Goal: Complete application form

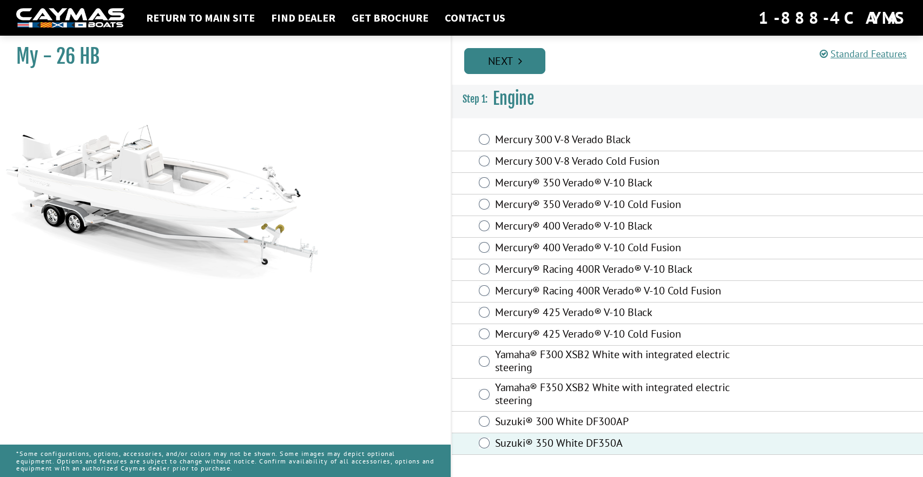
click at [516, 63] on link "Next" at bounding box center [504, 61] width 81 height 26
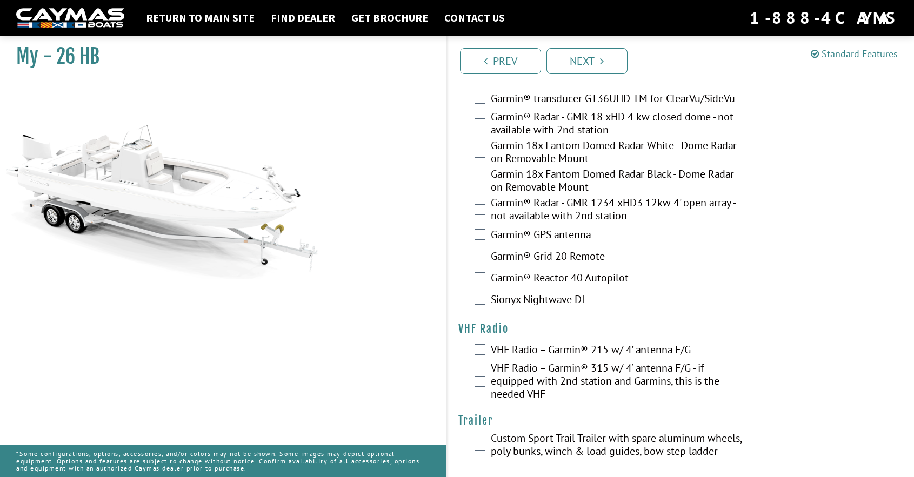
scroll to position [2834, 0]
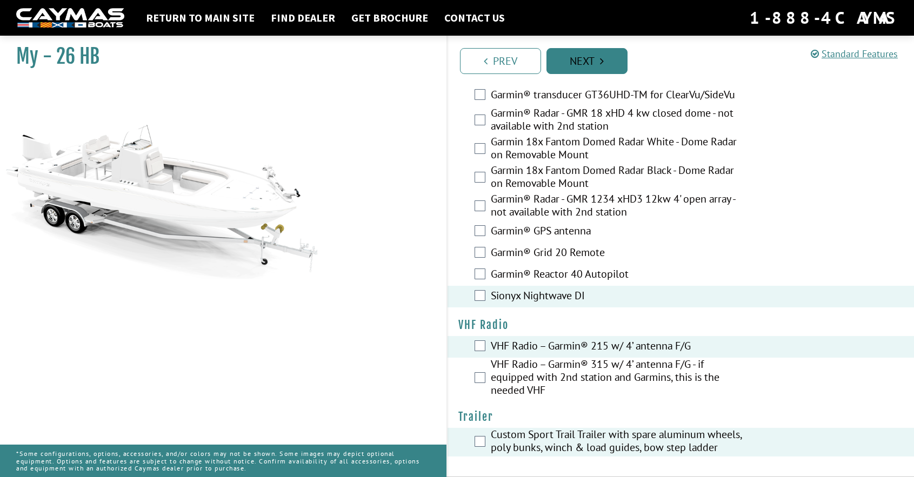
click at [594, 57] on link "Next" at bounding box center [587, 61] width 81 height 26
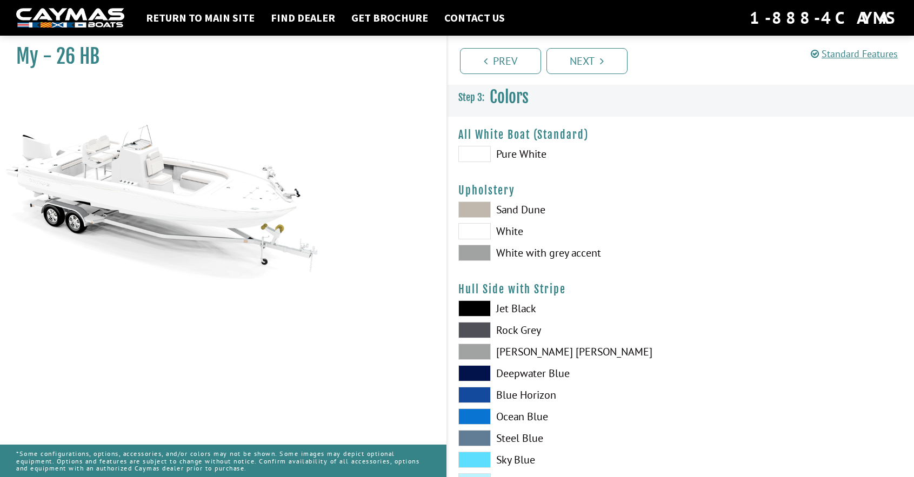
scroll to position [0, 0]
click at [475, 152] on span at bounding box center [475, 155] width 32 height 16
click at [480, 229] on span at bounding box center [475, 232] width 32 height 16
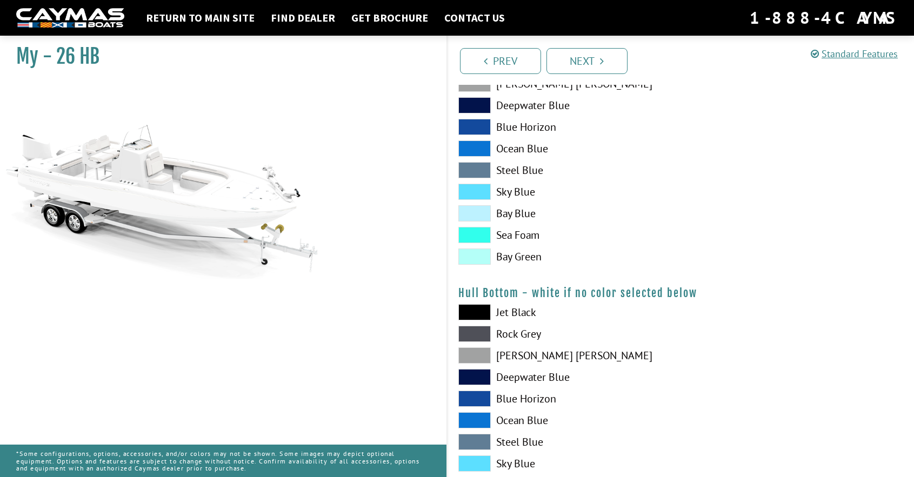
scroll to position [487, 0]
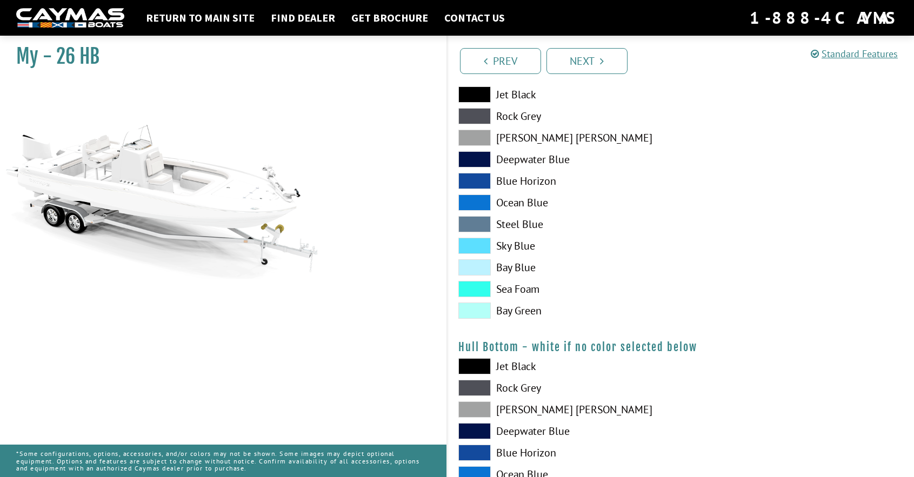
click at [479, 245] on span at bounding box center [475, 246] width 32 height 16
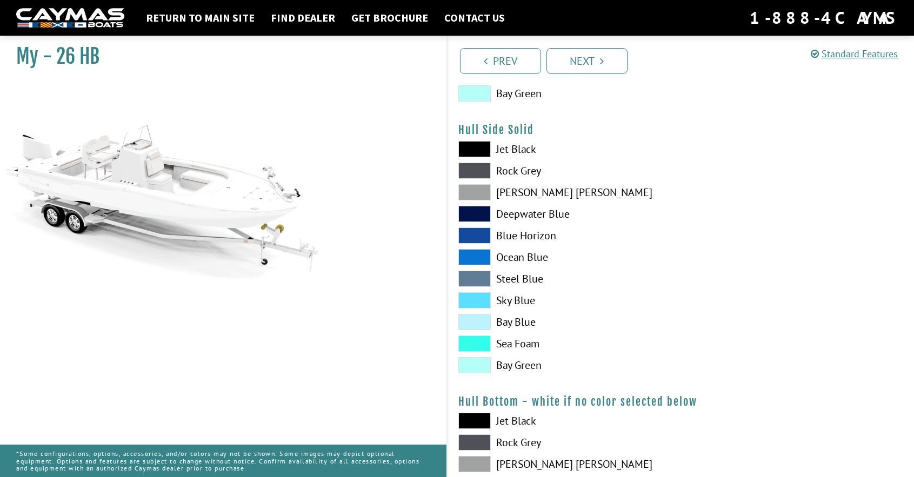
scroll to position [433, 0]
click at [475, 301] on span at bounding box center [475, 300] width 32 height 16
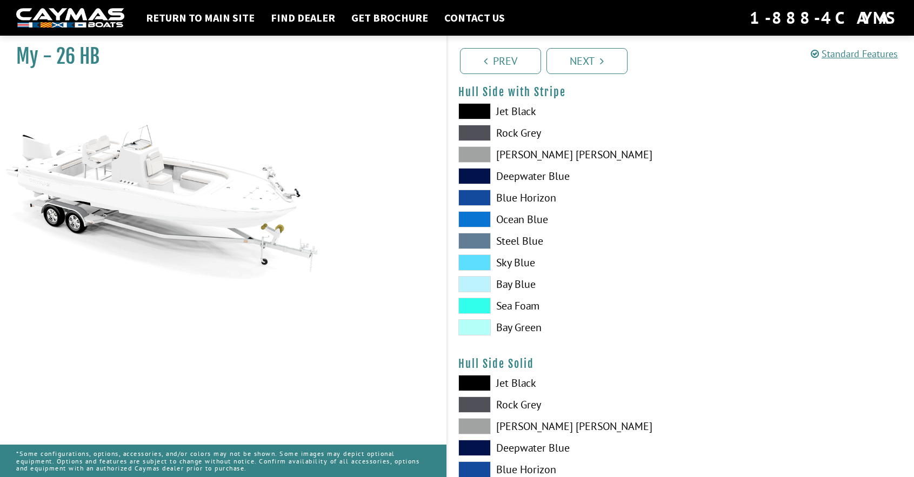
scroll to position [216, 0]
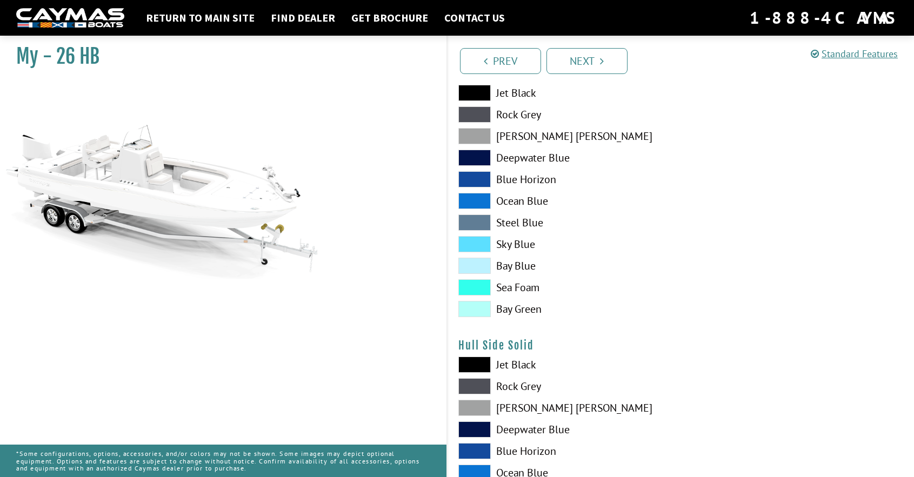
click at [472, 286] on span at bounding box center [475, 288] width 32 height 16
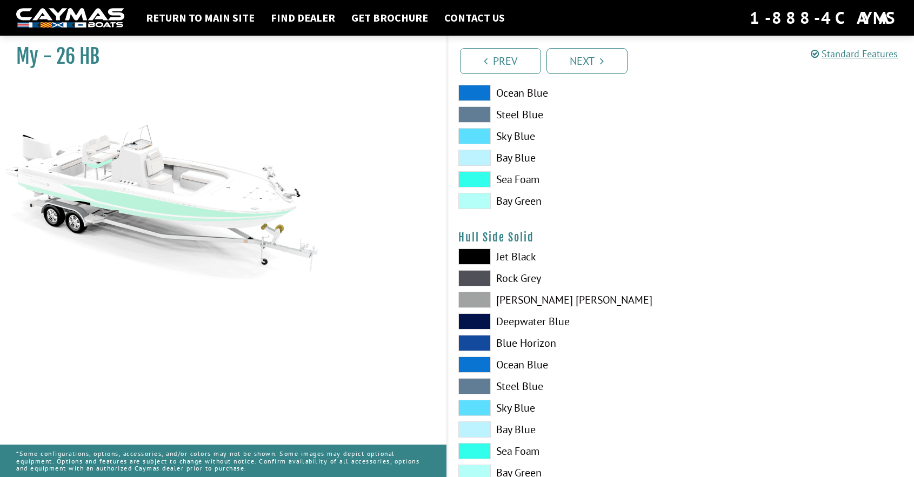
scroll to position [270, 0]
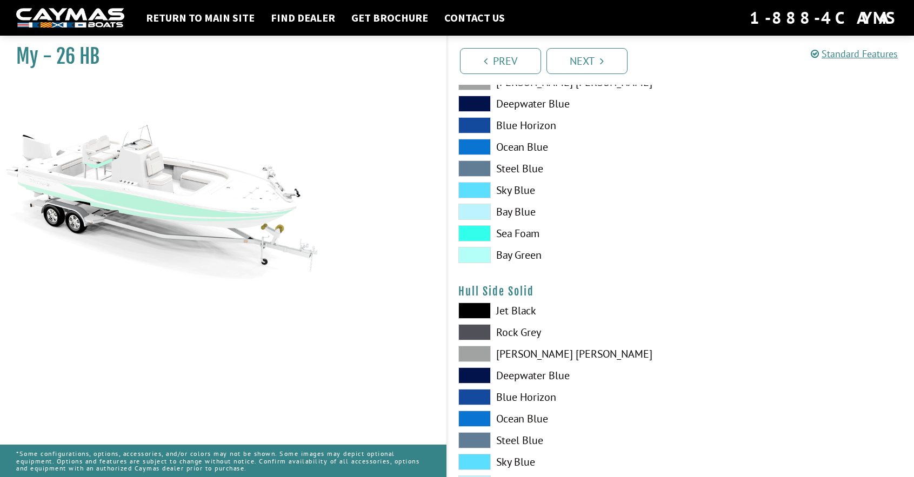
click at [475, 236] on span at bounding box center [475, 233] width 32 height 16
click at [480, 258] on span at bounding box center [475, 255] width 32 height 16
click at [473, 257] on span at bounding box center [475, 255] width 32 height 16
click at [476, 188] on span at bounding box center [475, 190] width 32 height 16
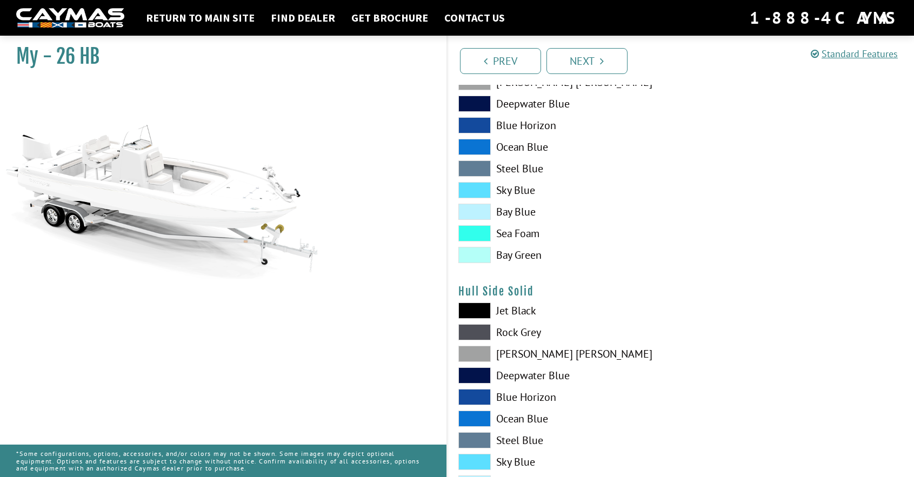
click at [477, 253] on span at bounding box center [475, 255] width 32 height 16
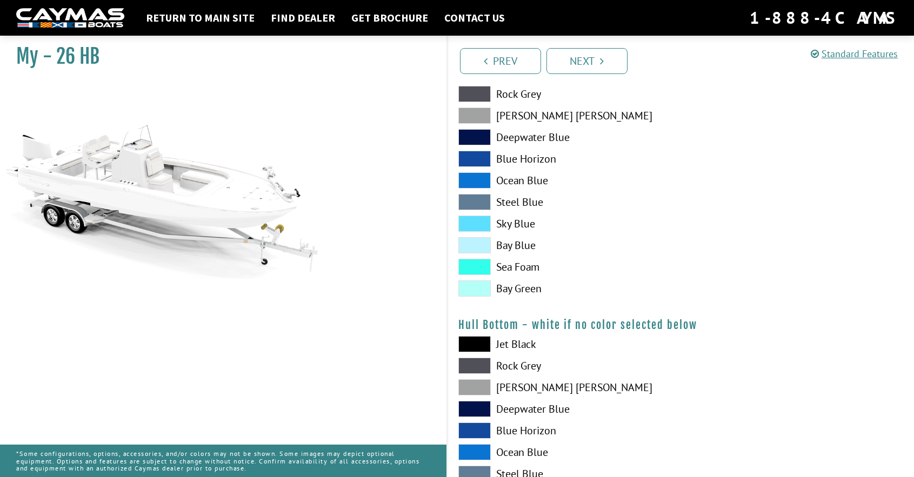
scroll to position [541, 0]
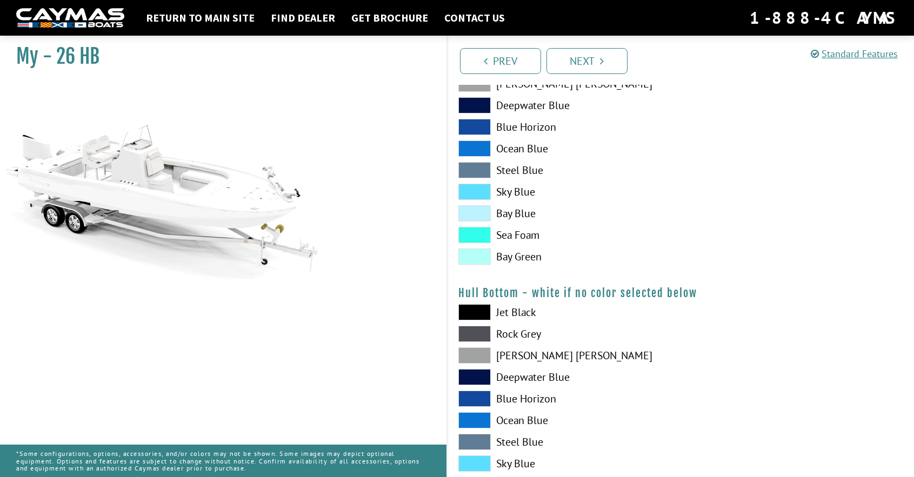
click at [475, 258] on span at bounding box center [475, 257] width 32 height 16
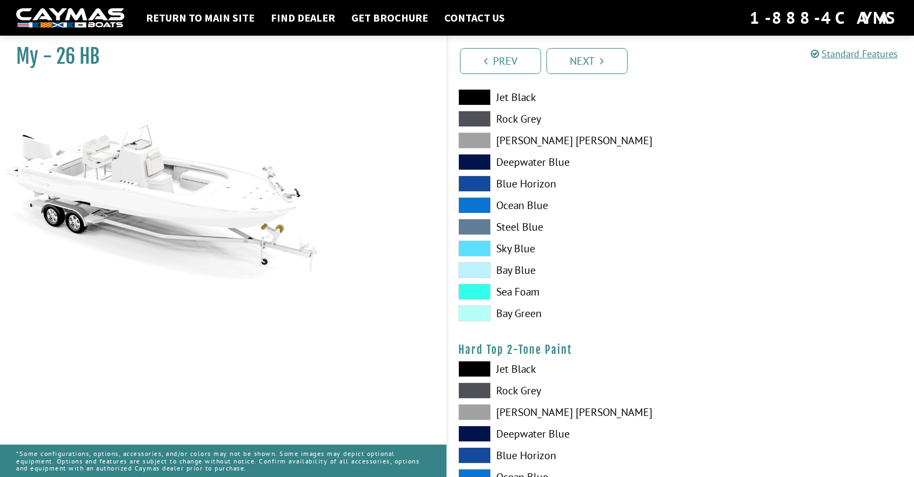
scroll to position [757, 0]
click at [475, 291] on span at bounding box center [475, 291] width 32 height 16
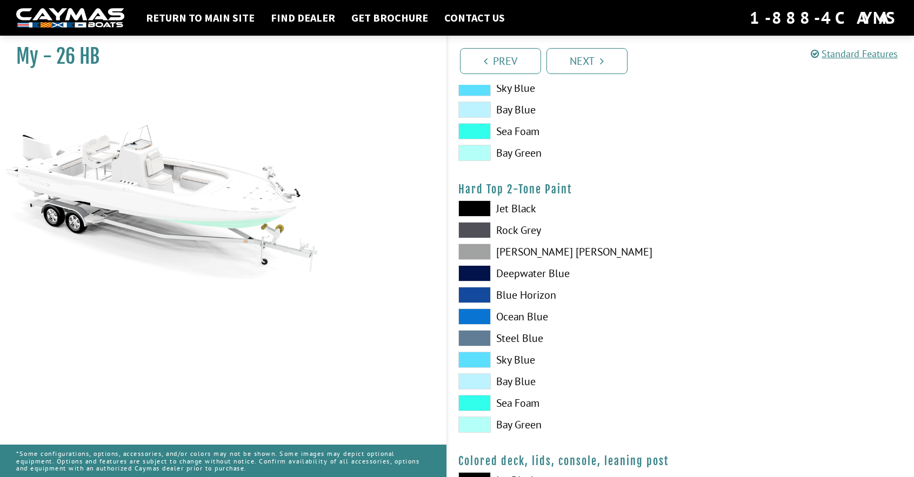
scroll to position [919, 0]
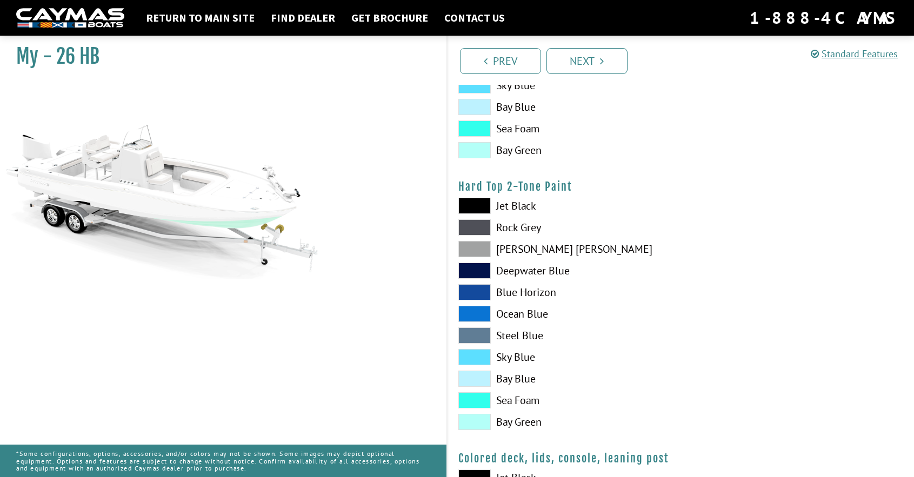
click at [476, 399] on span at bounding box center [475, 401] width 32 height 16
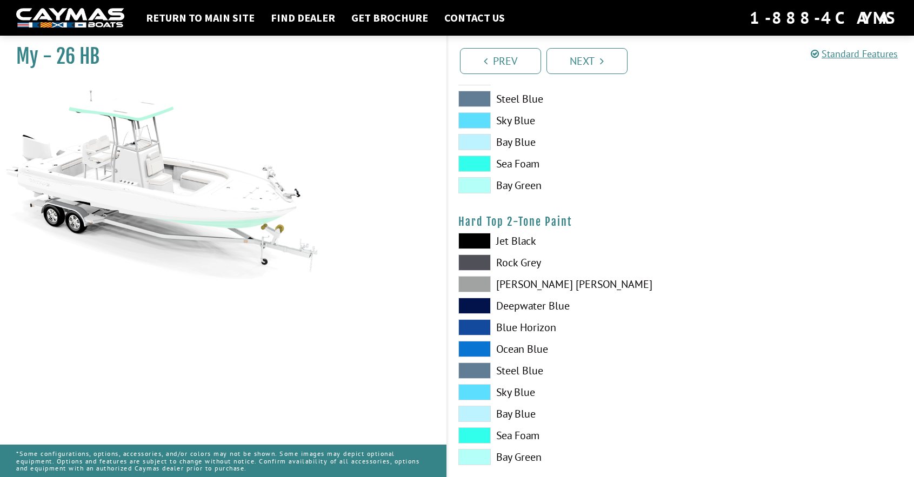
scroll to position [865, 0]
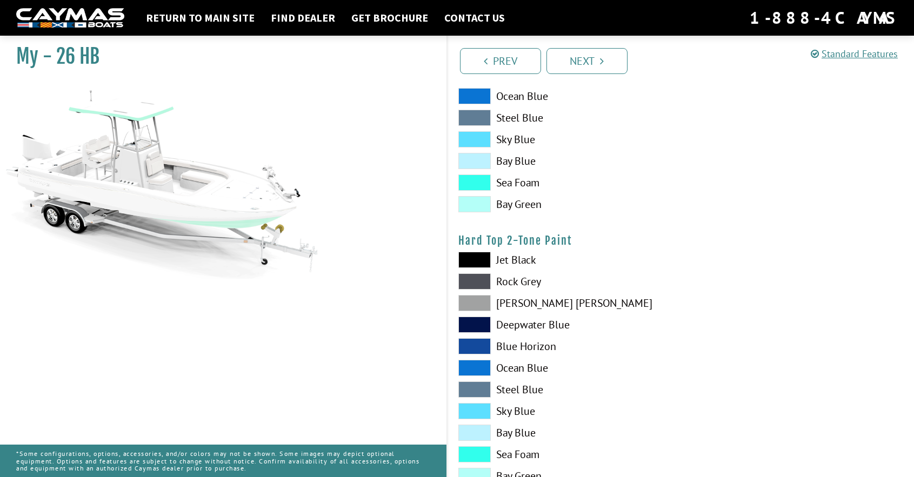
click at [472, 181] on span at bounding box center [475, 183] width 32 height 16
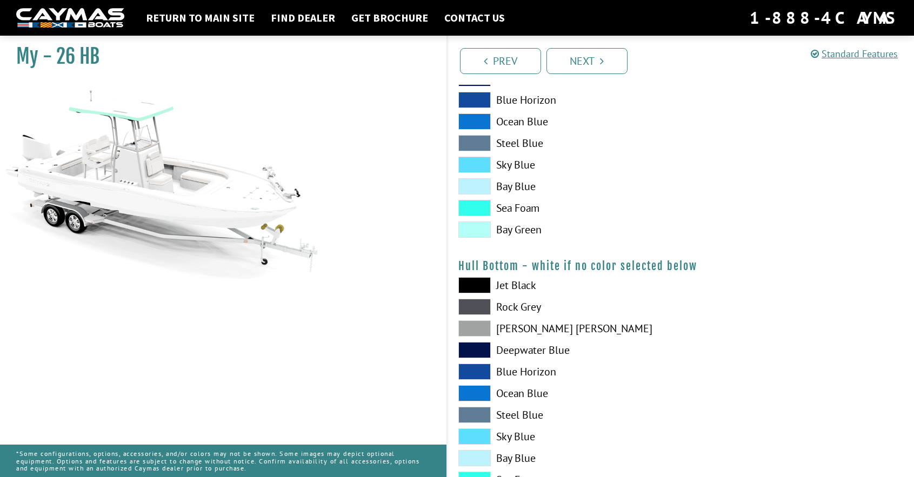
scroll to position [541, 0]
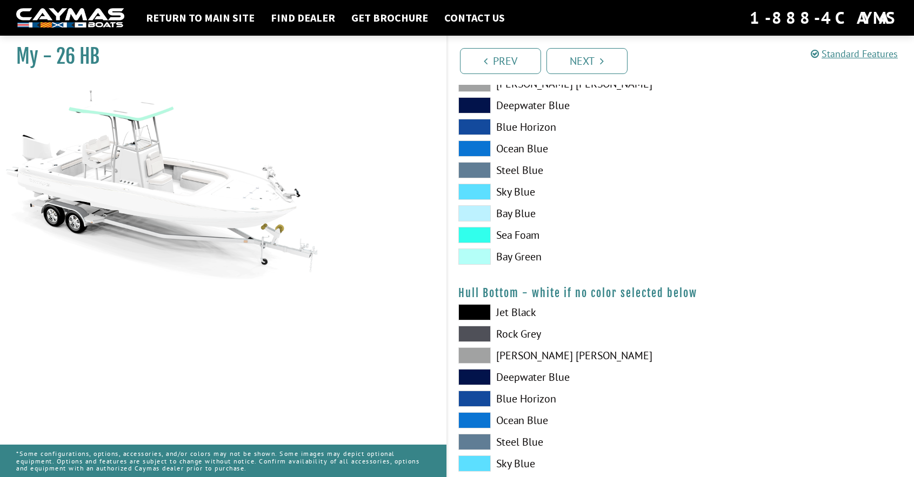
click at [477, 231] on span at bounding box center [475, 235] width 32 height 16
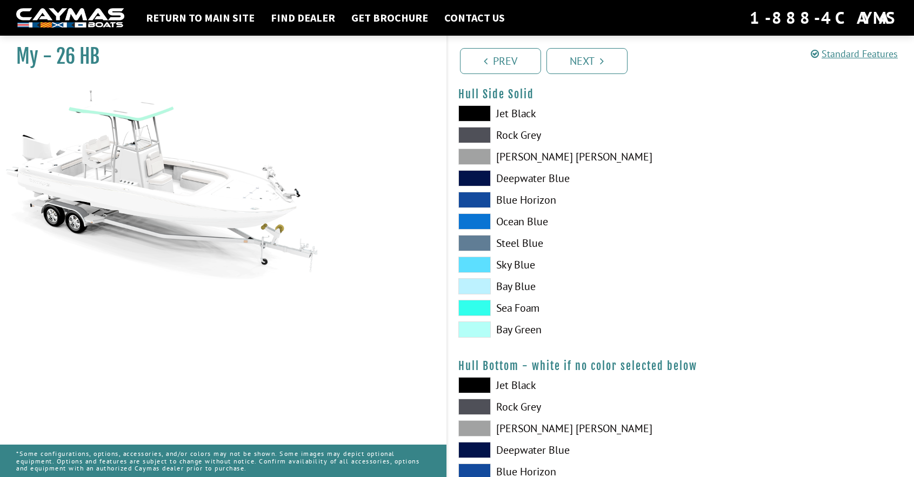
scroll to position [487, 0]
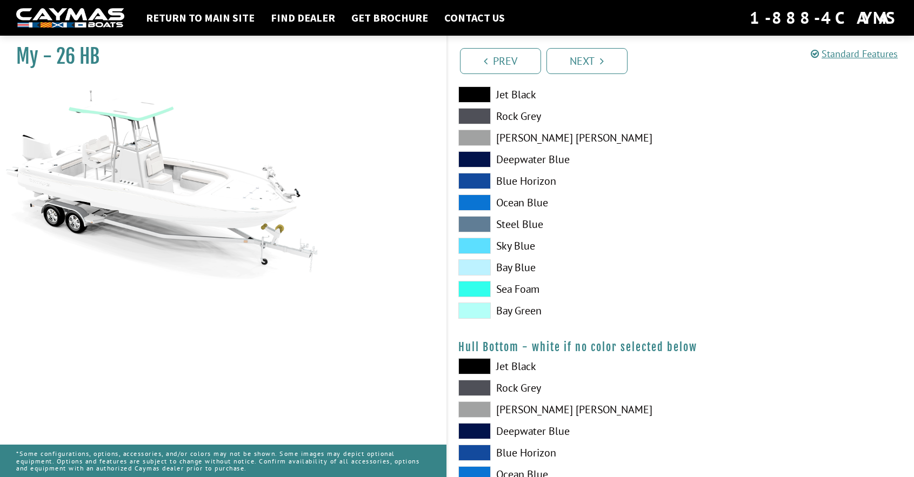
click at [476, 290] on span at bounding box center [475, 289] width 32 height 16
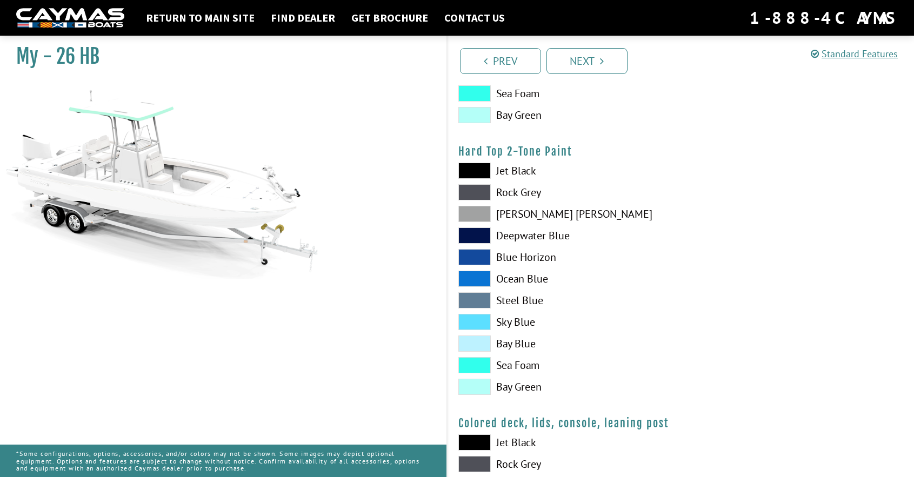
scroll to position [973, 0]
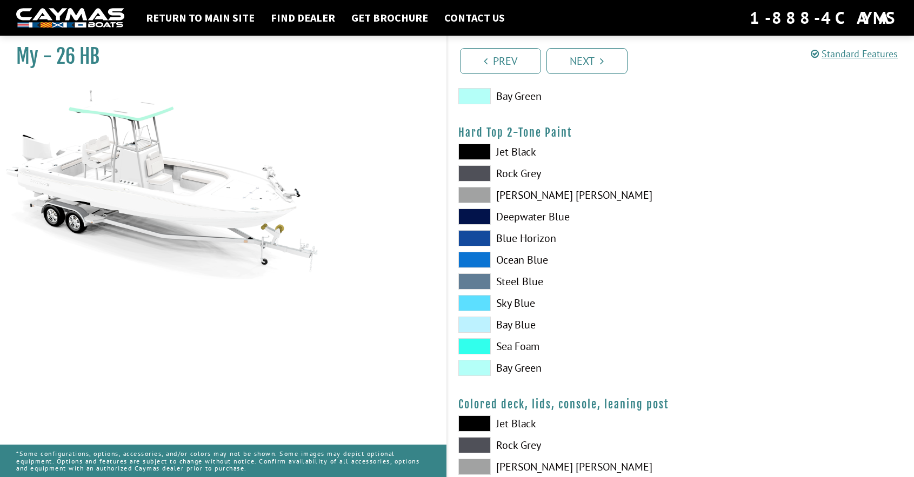
click at [481, 344] on span at bounding box center [475, 347] width 32 height 16
click at [477, 304] on span at bounding box center [475, 303] width 32 height 16
click at [472, 234] on span at bounding box center [475, 238] width 32 height 16
click at [470, 259] on span at bounding box center [475, 260] width 32 height 16
click at [470, 303] on span at bounding box center [475, 303] width 32 height 16
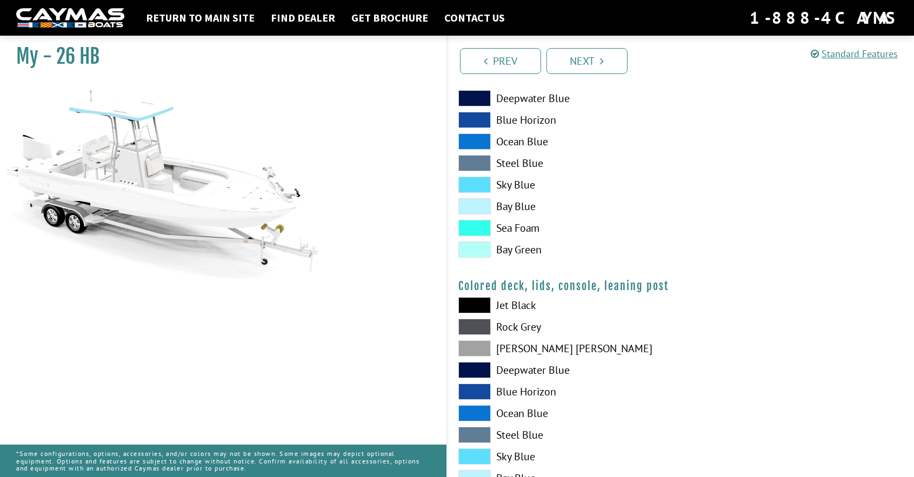
scroll to position [1176, 0]
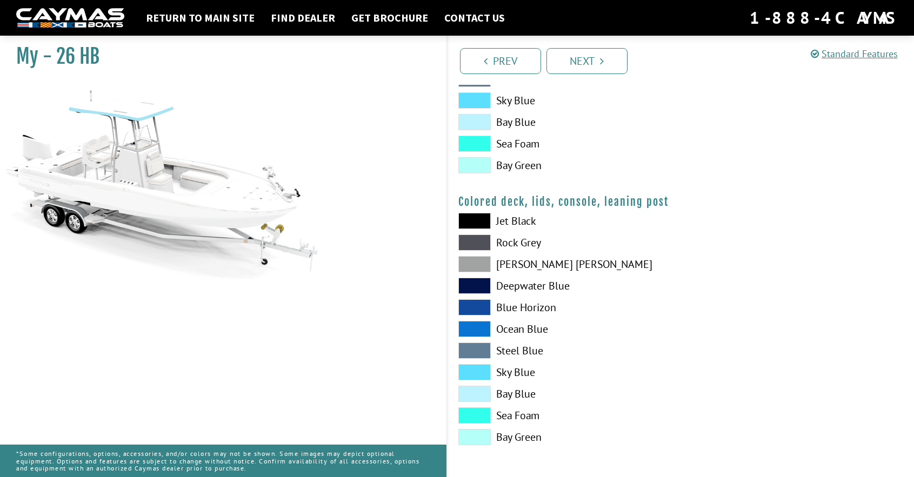
click at [474, 417] on span at bounding box center [475, 416] width 32 height 16
click at [476, 417] on span at bounding box center [475, 416] width 32 height 16
click at [591, 63] on link "Next" at bounding box center [587, 61] width 81 height 26
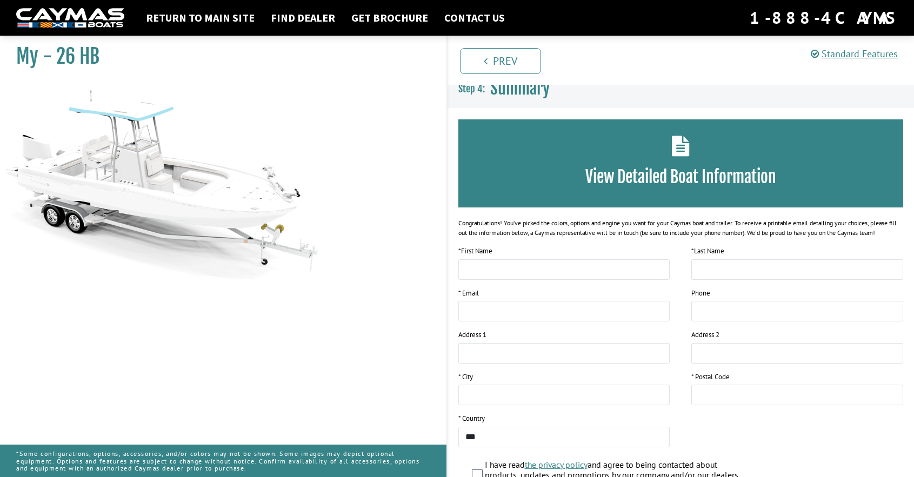
scroll to position [0, 0]
